Goal: Task Accomplishment & Management: Use online tool/utility

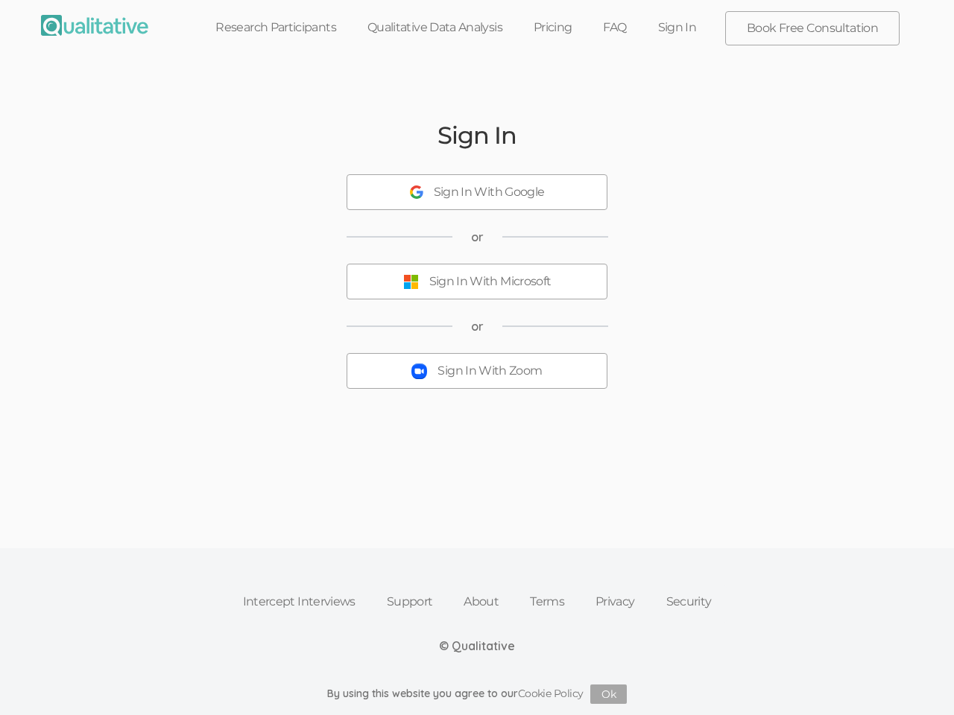
click at [477, 358] on button "Sign In With Zoom" at bounding box center [477, 371] width 261 height 36
click at [477, 192] on div "Sign In With Google" at bounding box center [489, 192] width 111 height 17
click at [477, 282] on div "Sign In With Microsoft" at bounding box center [490, 281] width 122 height 17
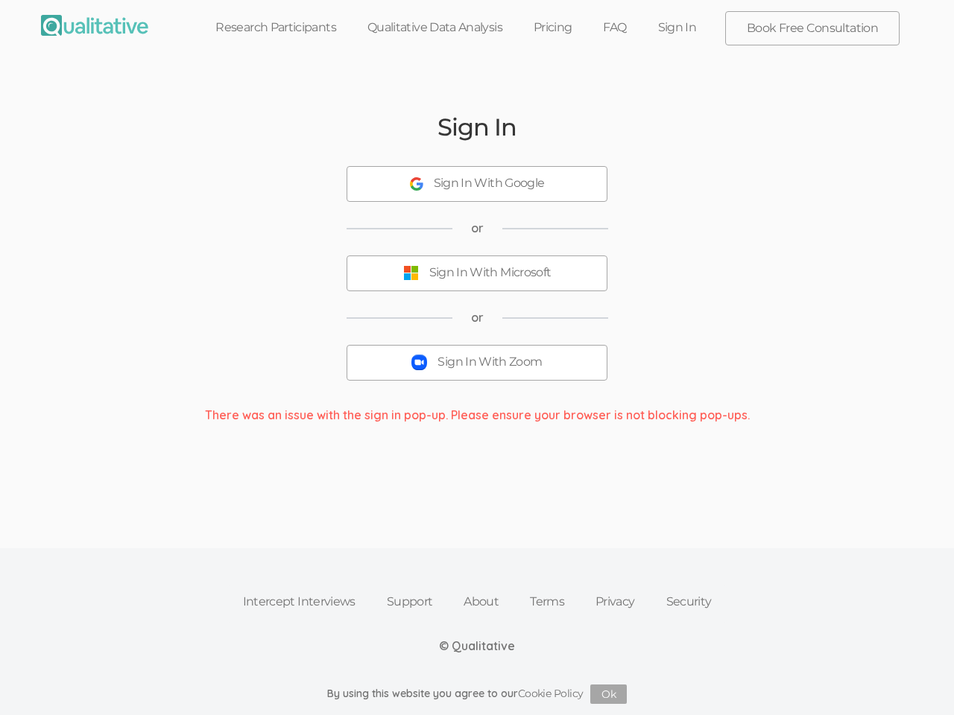
click at [477, 371] on div "Sign In With Zoom" at bounding box center [489, 362] width 104 height 17
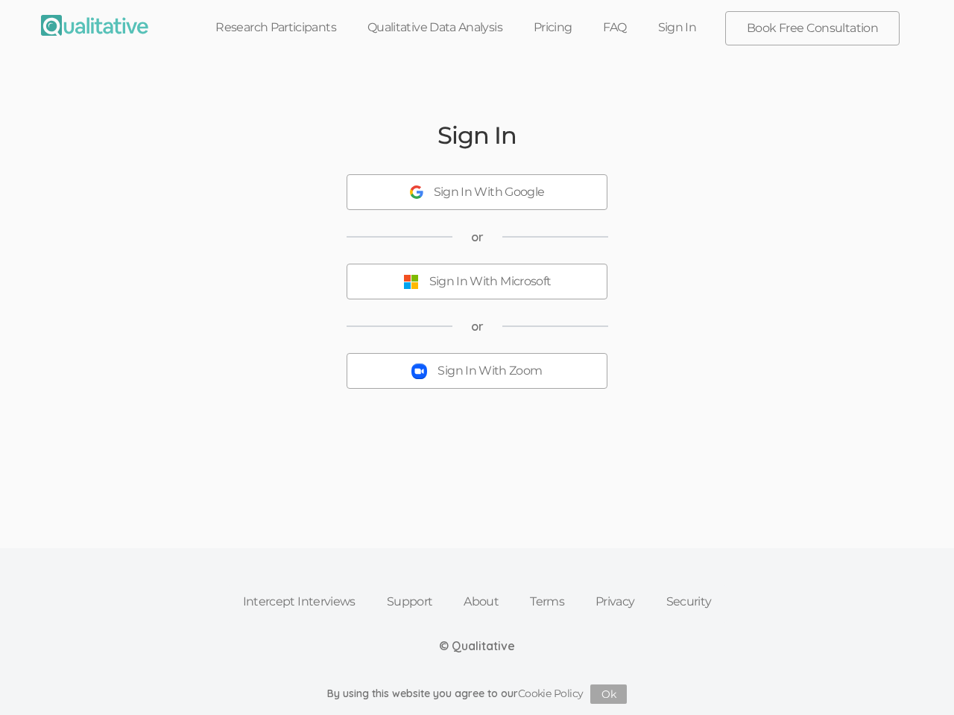
click at [609, 695] on button "Ok" at bounding box center [608, 694] width 37 height 19
